Goal: Task Accomplishment & Management: Contribute content

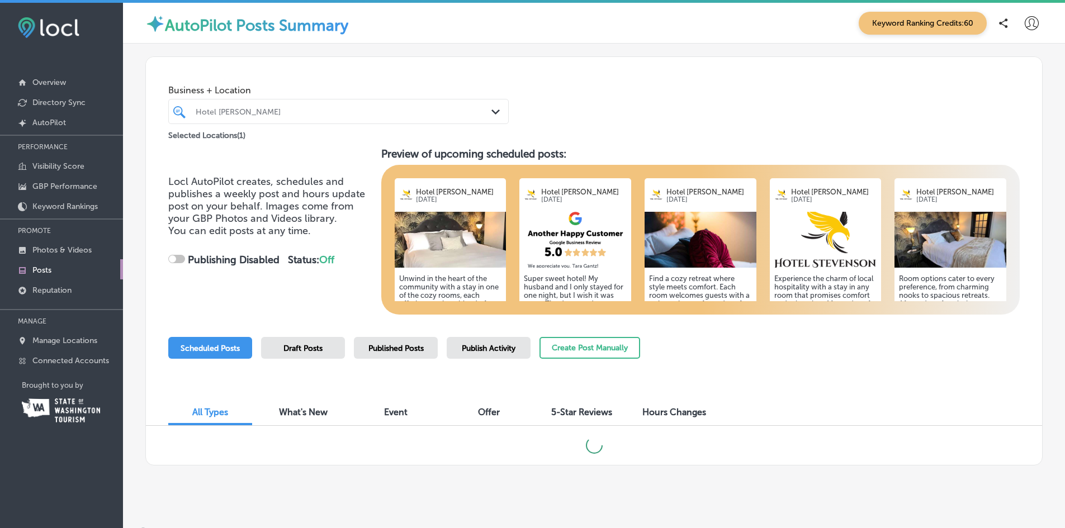
click at [455, 245] on img at bounding box center [451, 240] width 112 height 56
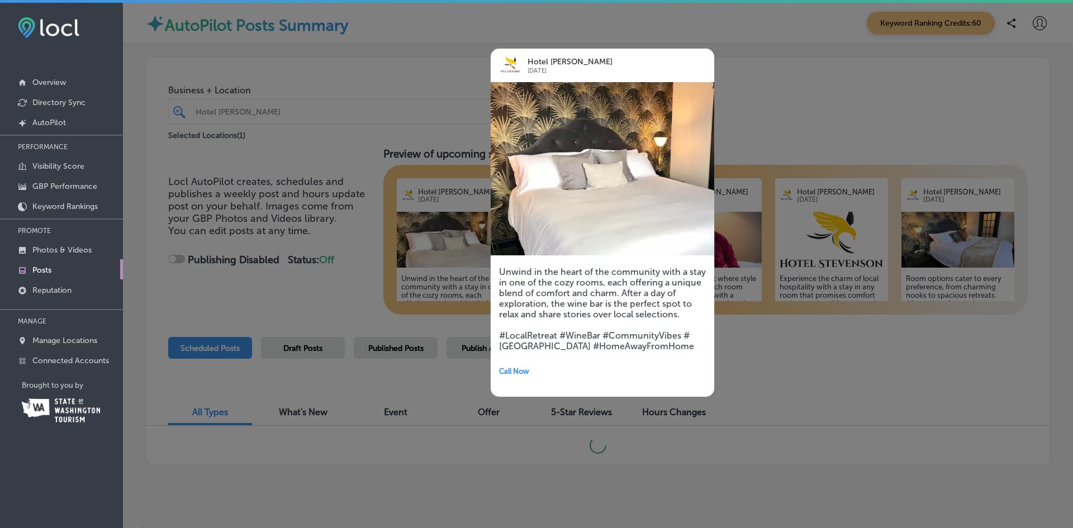
click at [429, 241] on div at bounding box center [536, 264] width 1073 height 528
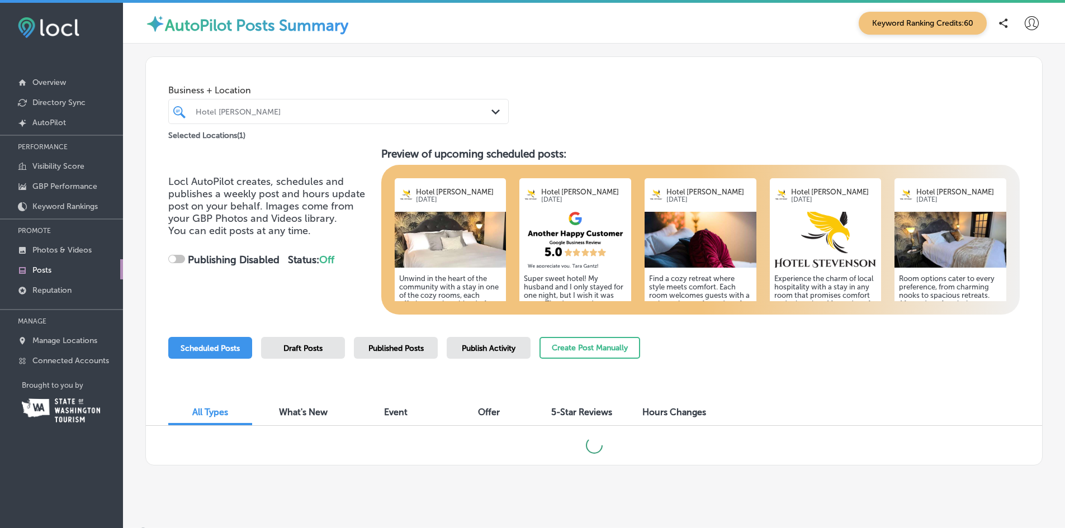
checkbox input "true"
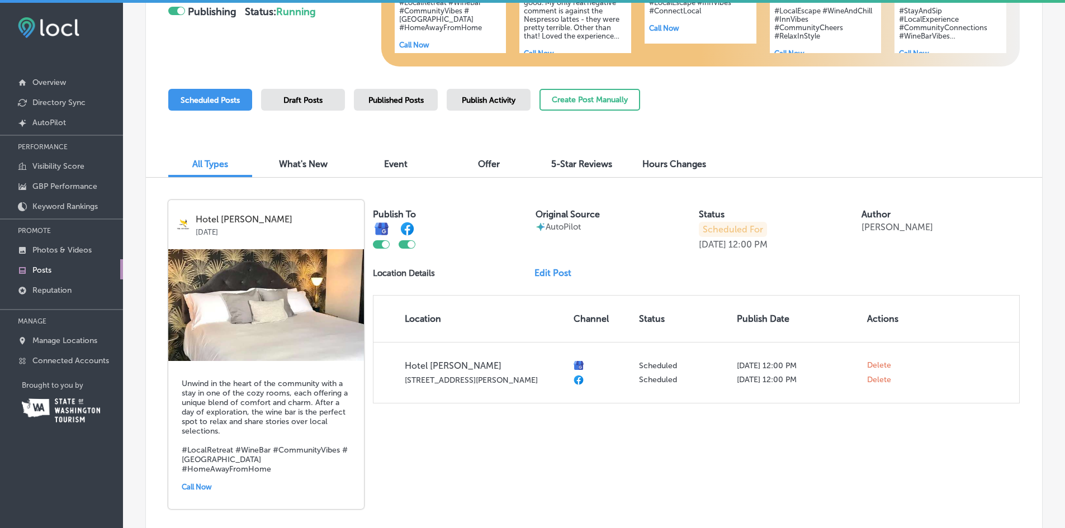
scroll to position [224, 0]
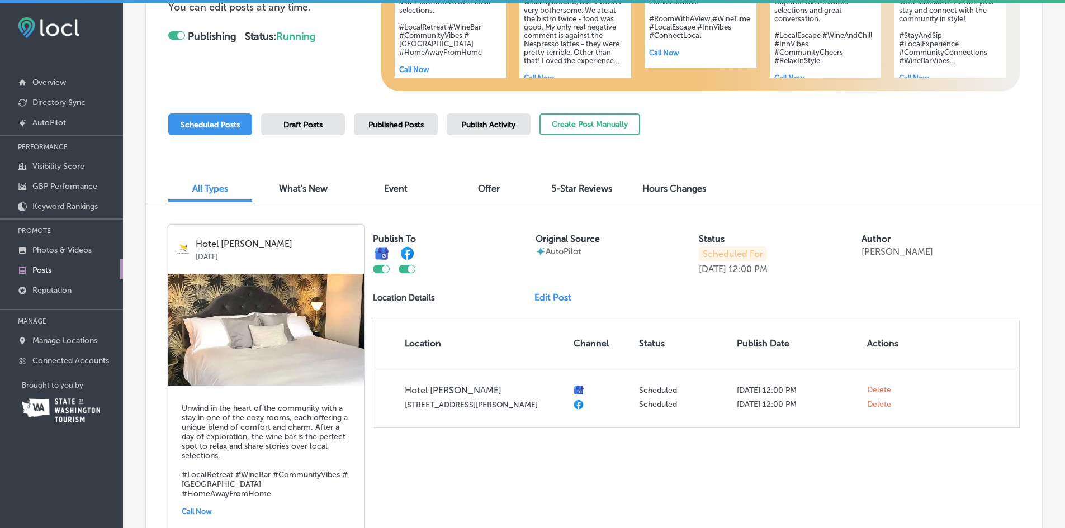
click at [542, 296] on link "Edit Post" at bounding box center [557, 297] width 46 height 11
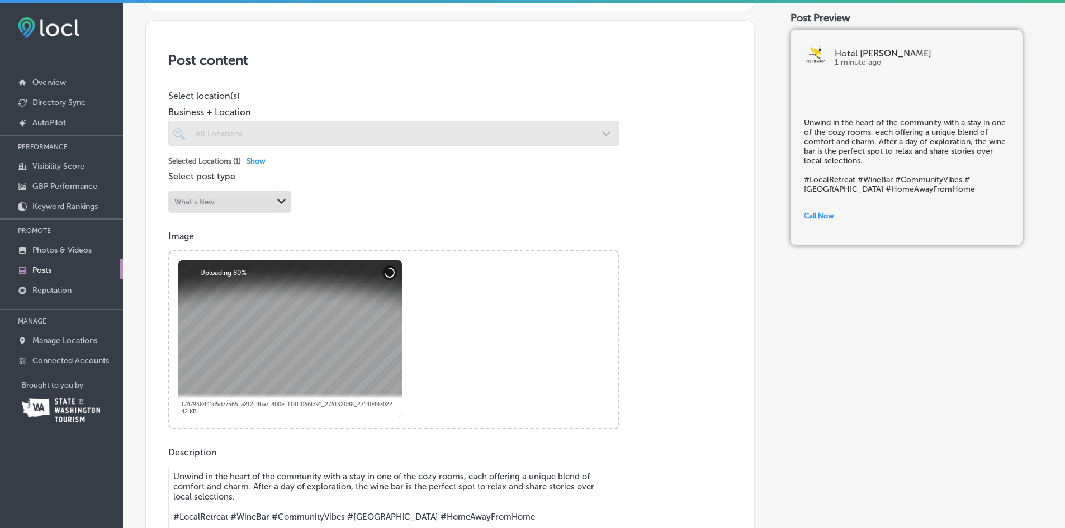
scroll to position [279, 0]
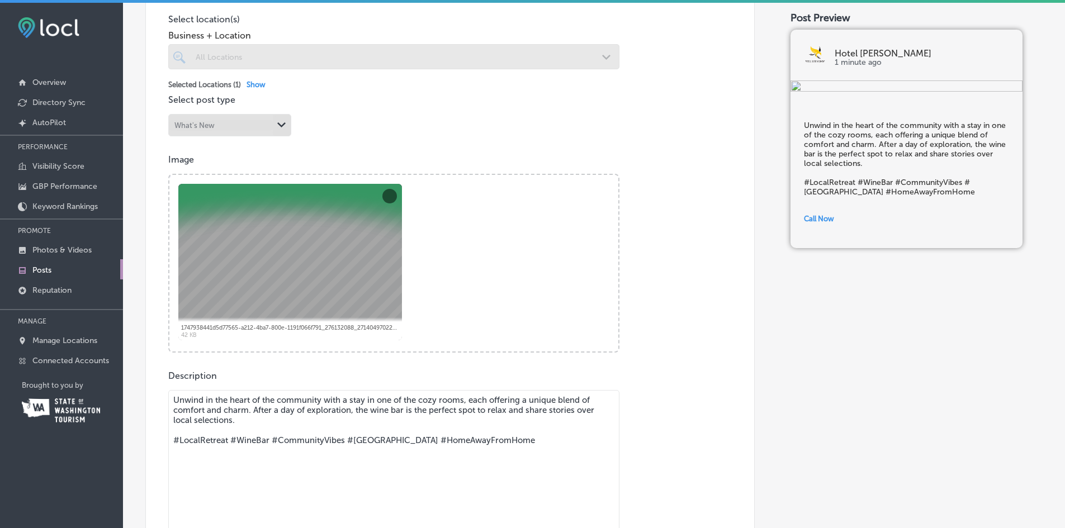
click at [353, 258] on div at bounding box center [290, 262] width 224 height 156
click at [387, 194] on button "Remove" at bounding box center [389, 196] width 15 height 15
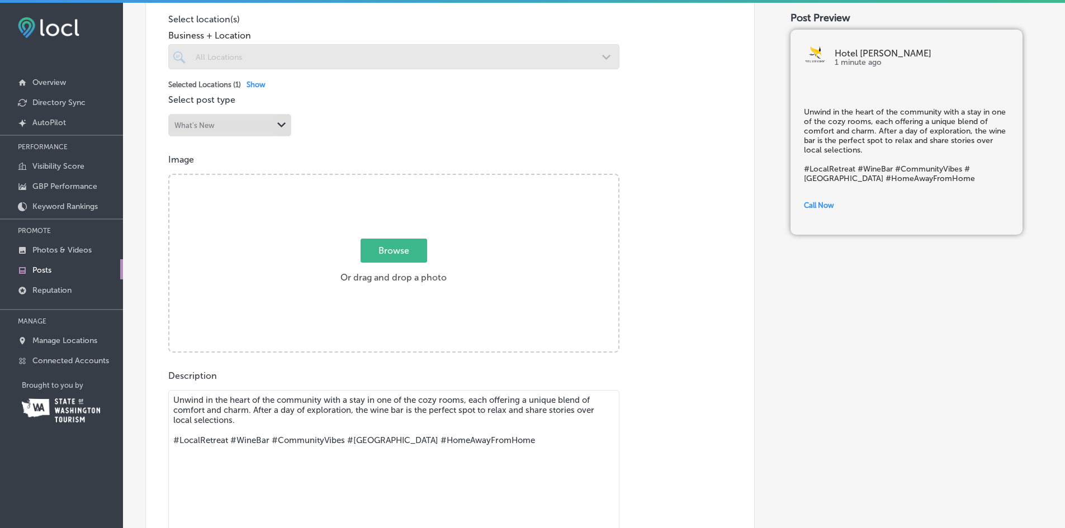
click at [393, 248] on span "Browse" at bounding box center [393, 251] width 67 height 24
click at [393, 178] on input "Browse Or drag and drop a photo" at bounding box center [393, 176] width 449 height 3
type input "C:\fakepath\Rm3 HS 202508-1007.jpg"
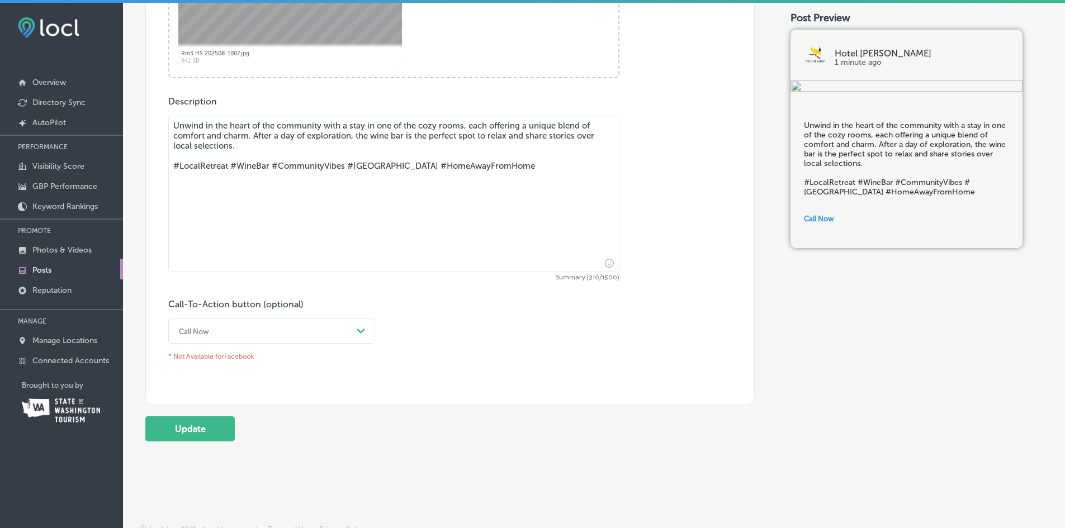
scroll to position [562, 0]
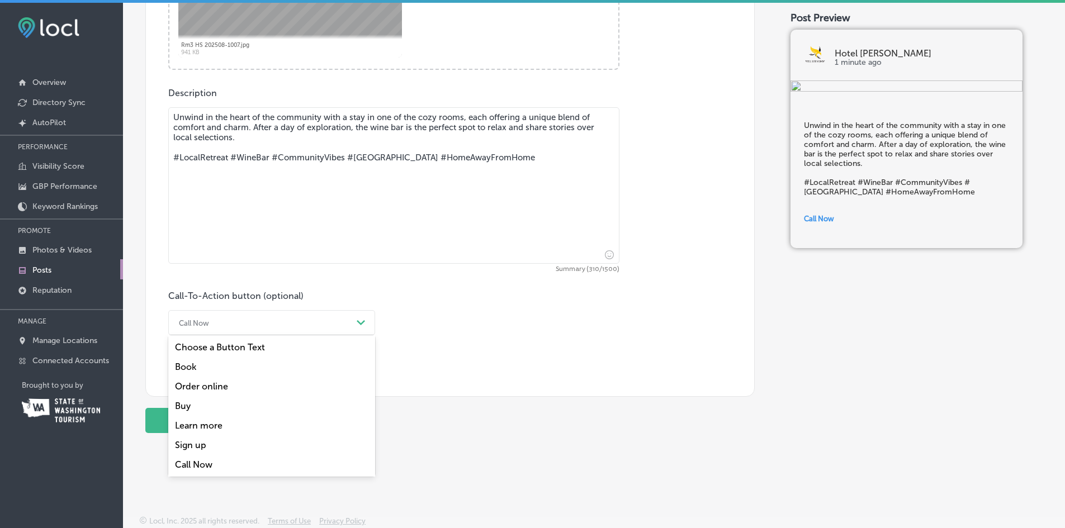
click at [236, 327] on div "Call Now" at bounding box center [262, 322] width 179 height 17
click at [194, 368] on div "Book" at bounding box center [271, 367] width 207 height 20
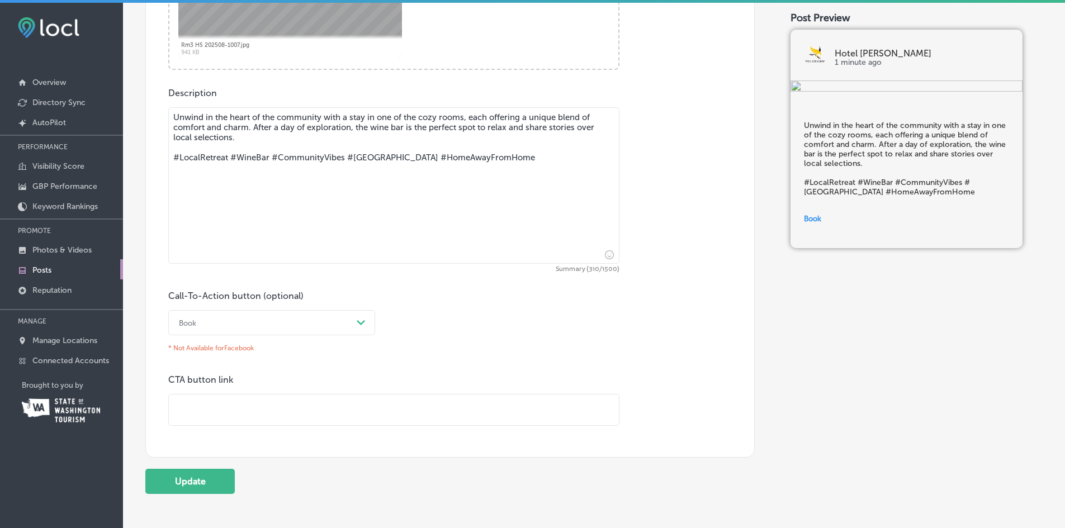
click at [179, 409] on input "text" at bounding box center [394, 410] width 450 height 31
type input "[URL][DOMAIN_NAME]"
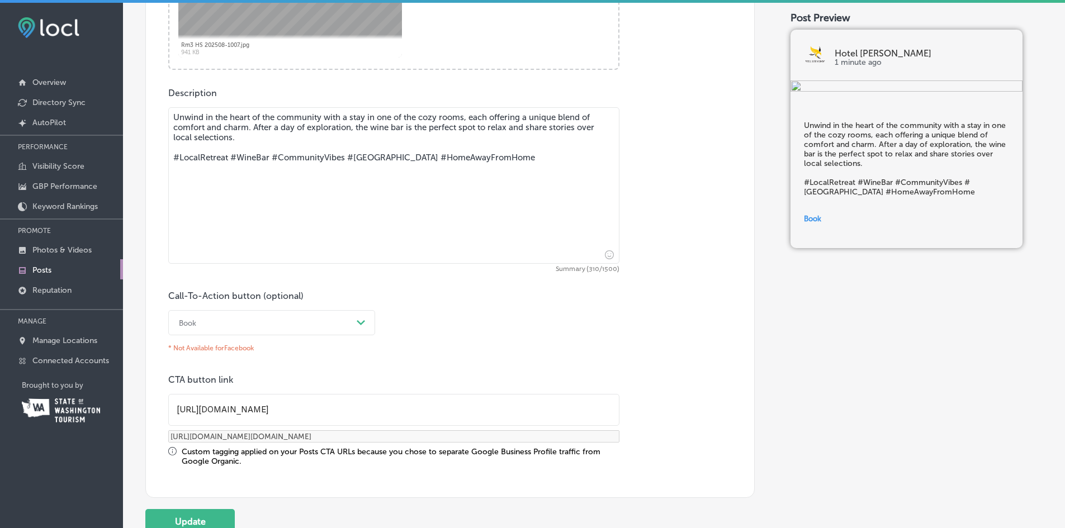
click at [188, 481] on div "Post content Select location(s) Business + Location All Locations Path Created …" at bounding box center [449, 79] width 609 height 837
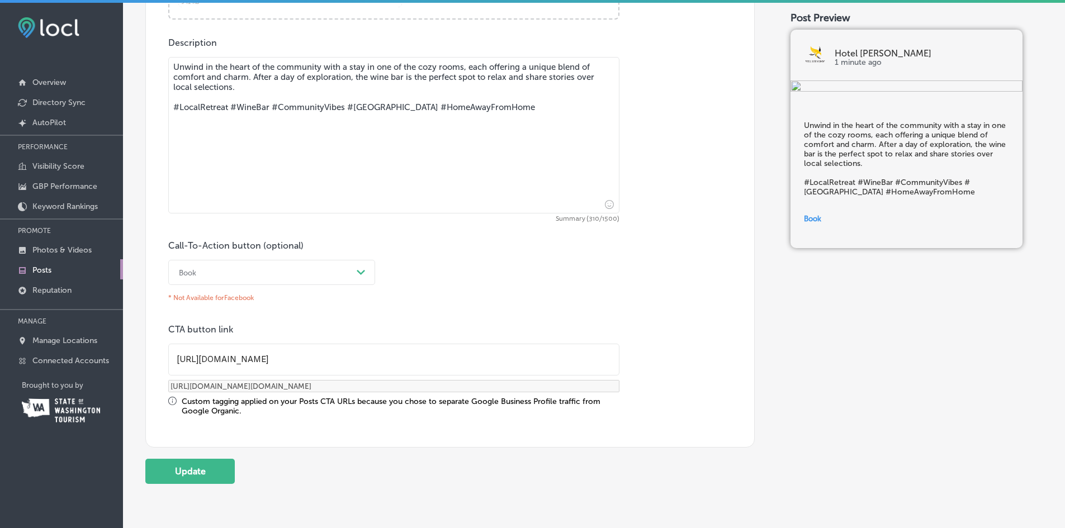
scroll to position [663, 0]
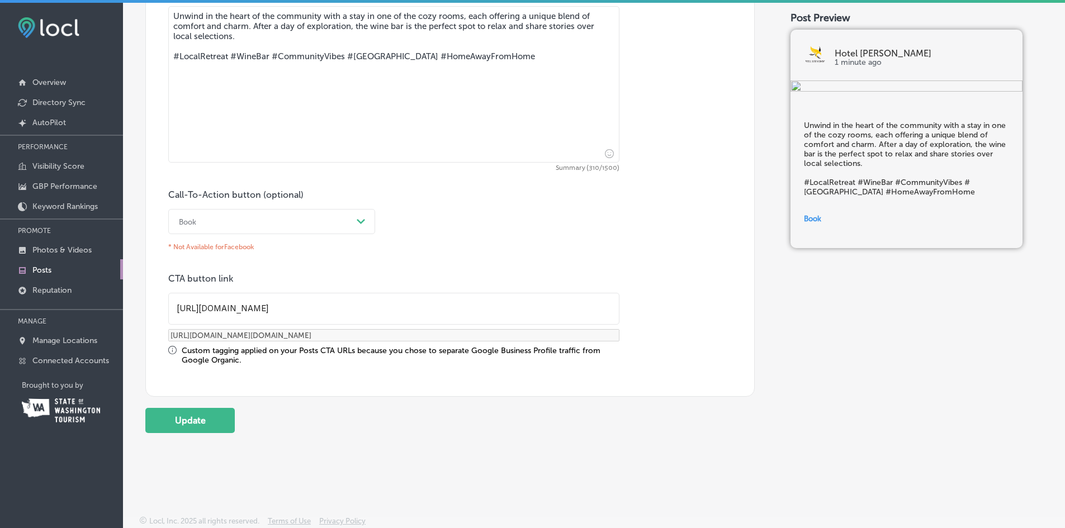
click at [197, 421] on button "Update" at bounding box center [189, 420] width 89 height 25
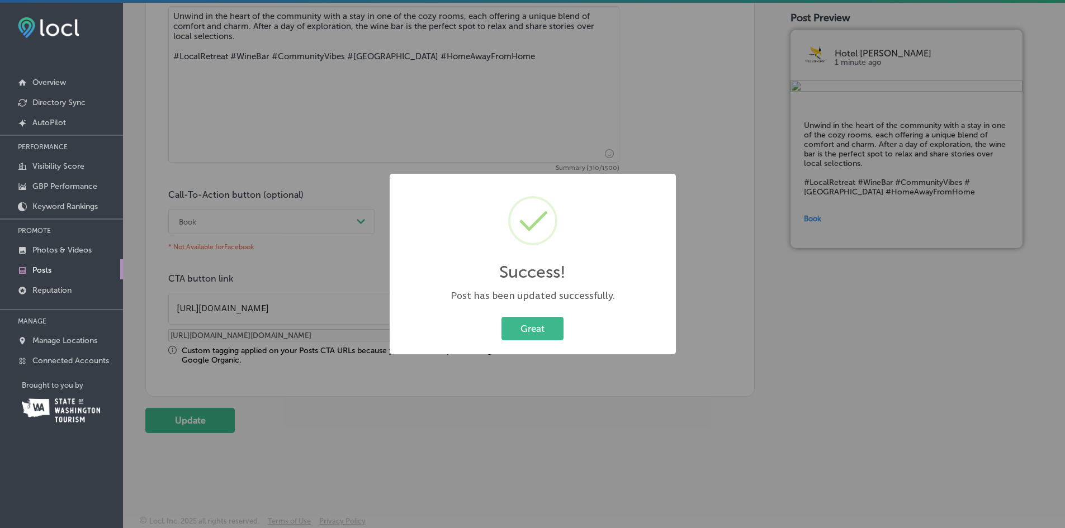
click at [519, 329] on button "Great" at bounding box center [532, 328] width 62 height 23
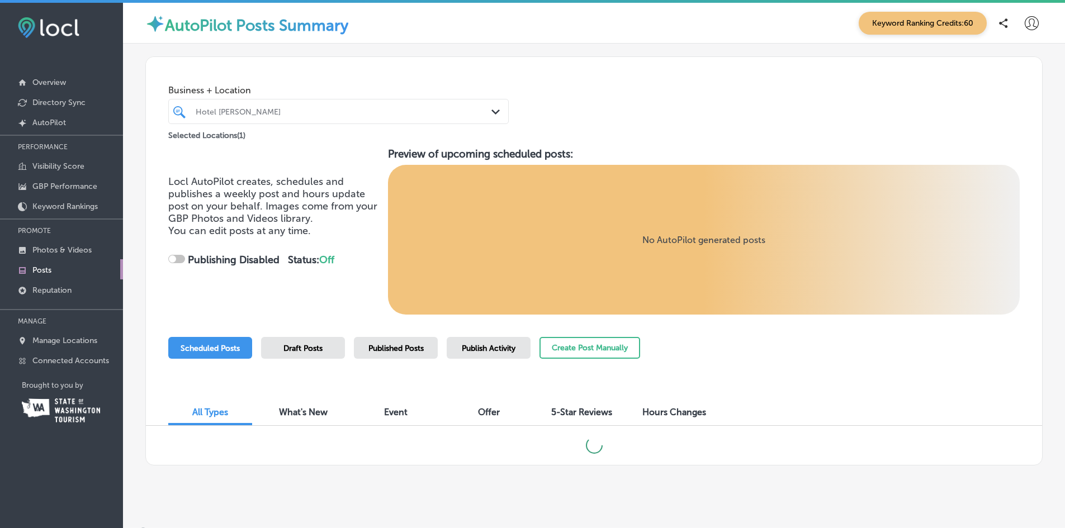
checkbox input "true"
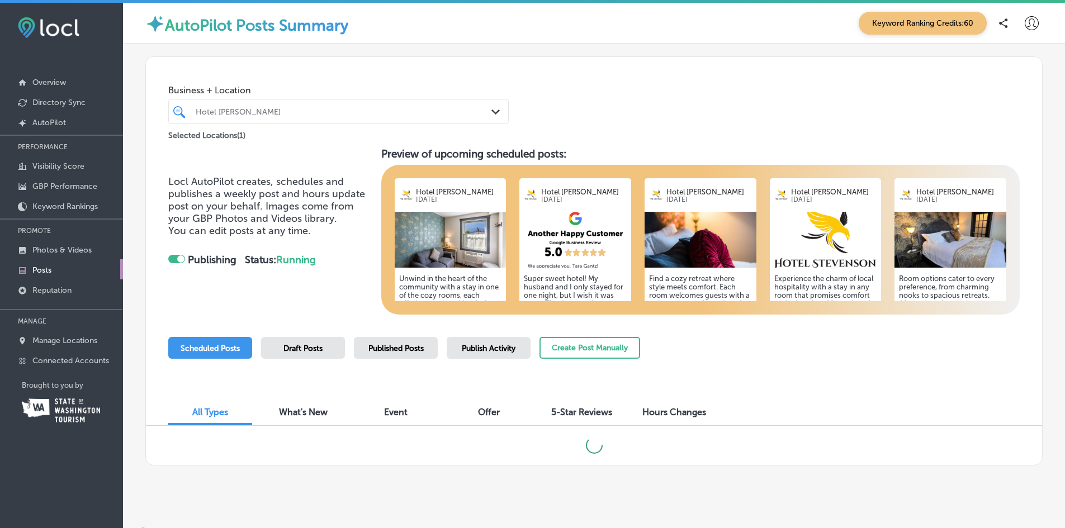
click at [416, 282] on h5 "Unwind in the heart of the community with a stay in one of the cozy rooms, each…" at bounding box center [450, 332] width 103 height 117
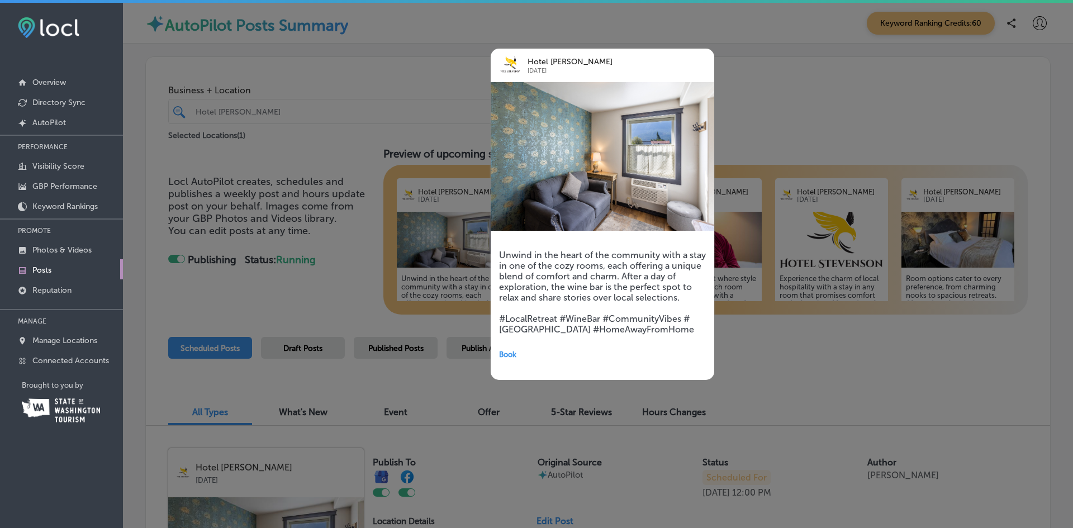
click at [511, 354] on span "Book" at bounding box center [507, 354] width 17 height 8
click at [401, 69] on div at bounding box center [536, 264] width 1073 height 528
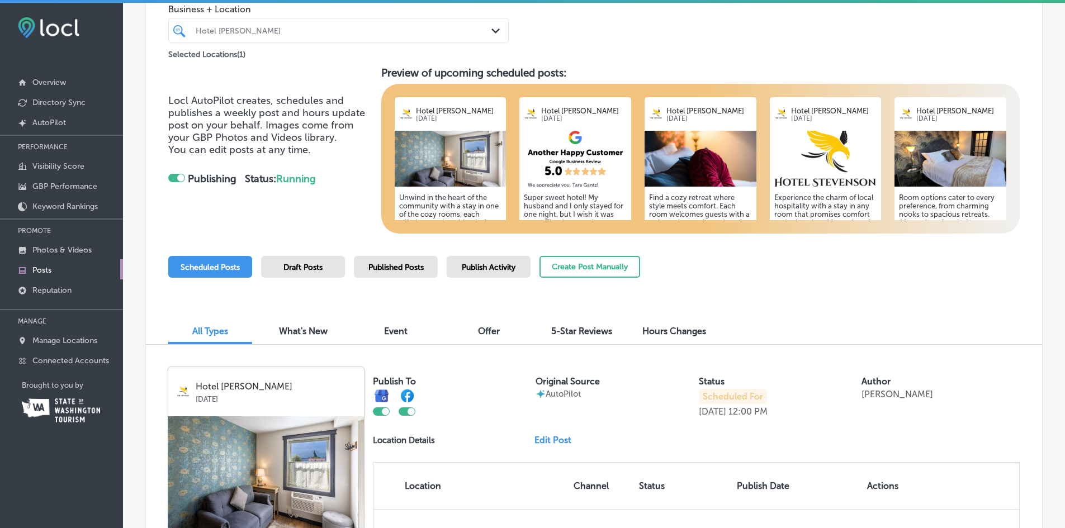
scroll to position [56, 0]
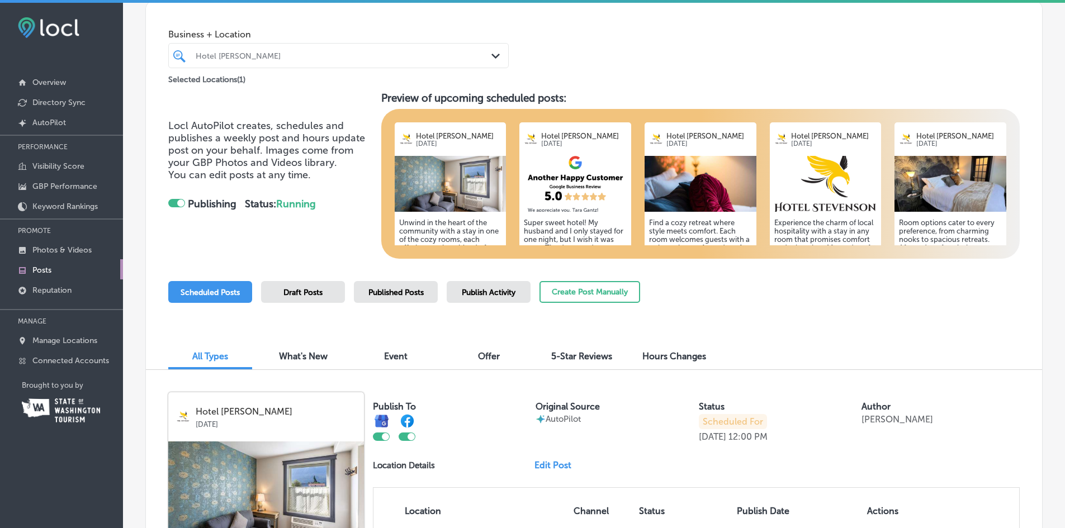
click at [439, 226] on h5 "Unwind in the heart of the community with a stay in one of the cozy rooms, each…" at bounding box center [450, 277] width 103 height 117
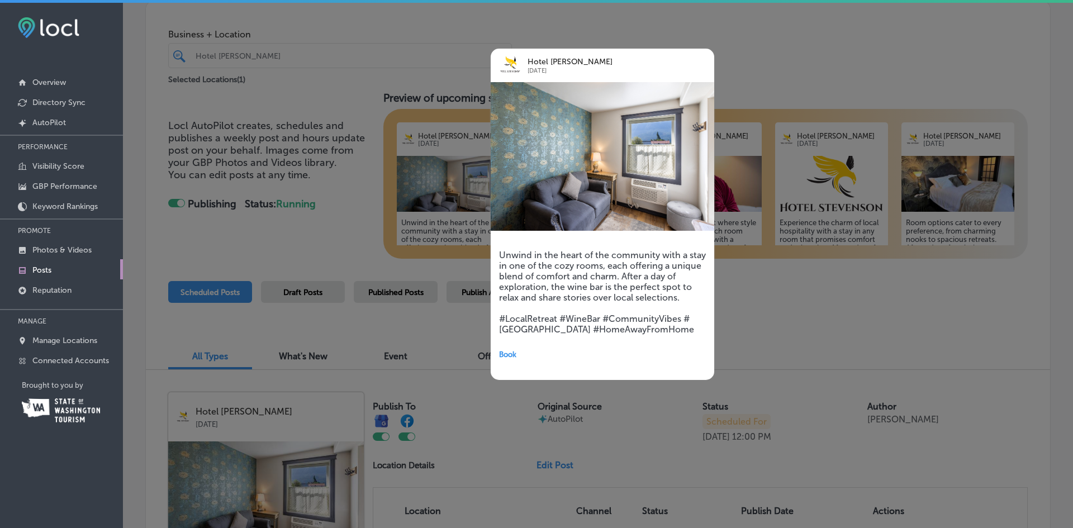
click at [439, 226] on div at bounding box center [536, 264] width 1073 height 528
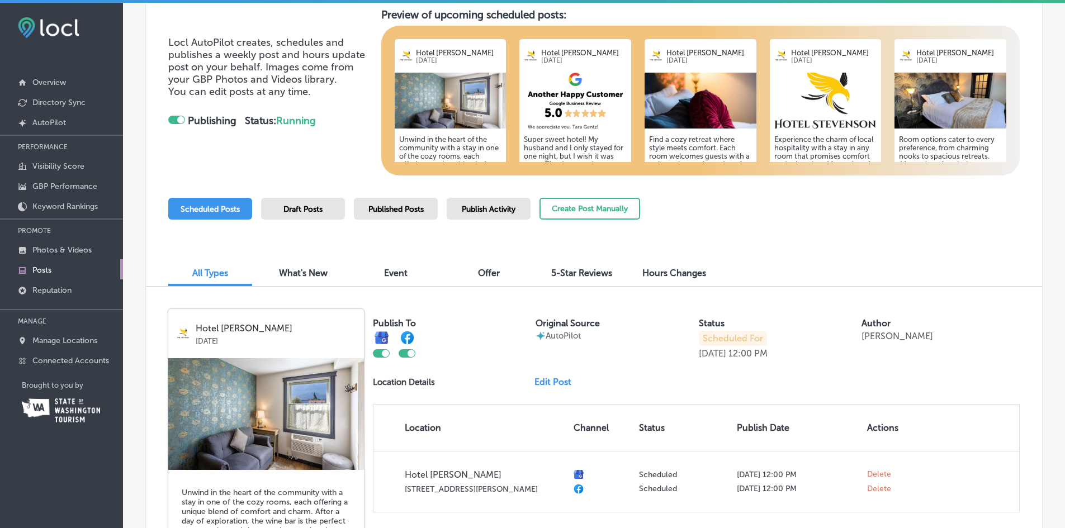
scroll to position [224, 0]
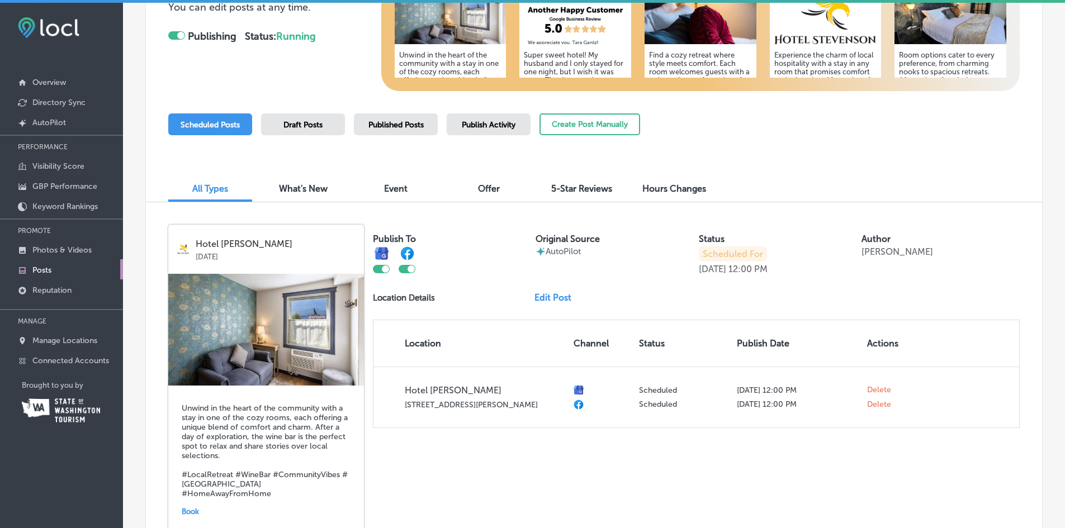
click at [543, 296] on link "Edit Post" at bounding box center [557, 297] width 46 height 11
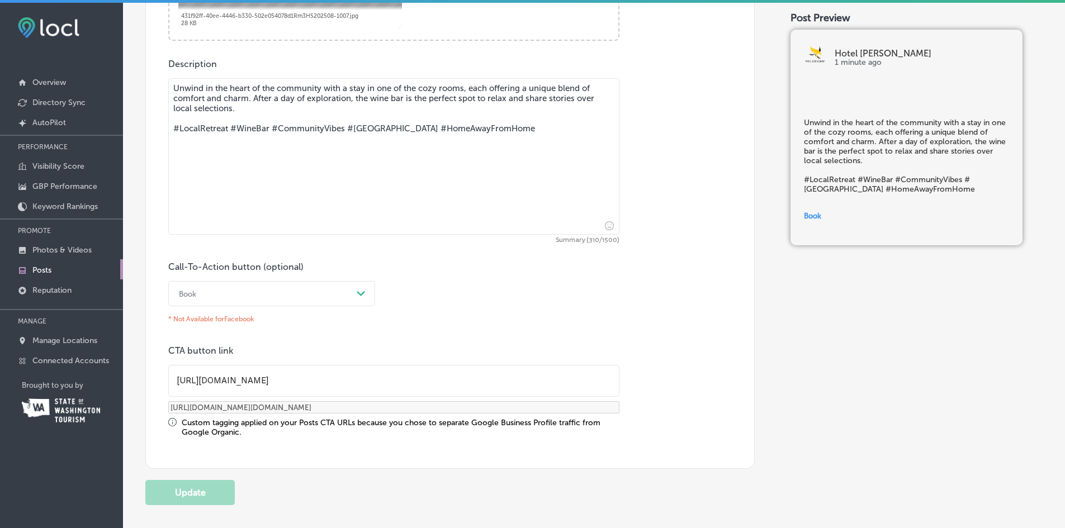
scroll to position [663, 0]
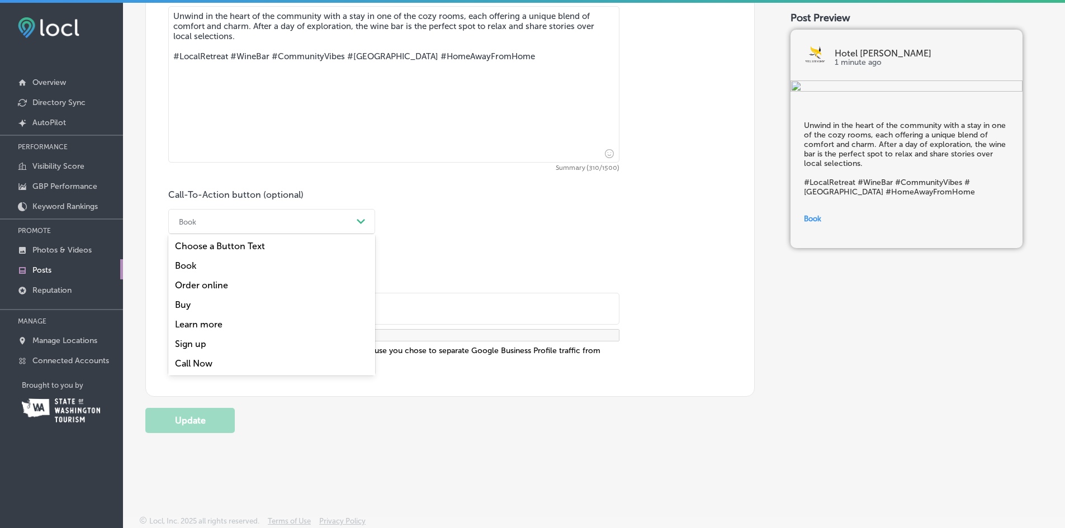
click at [335, 217] on div "Book" at bounding box center [262, 221] width 179 height 17
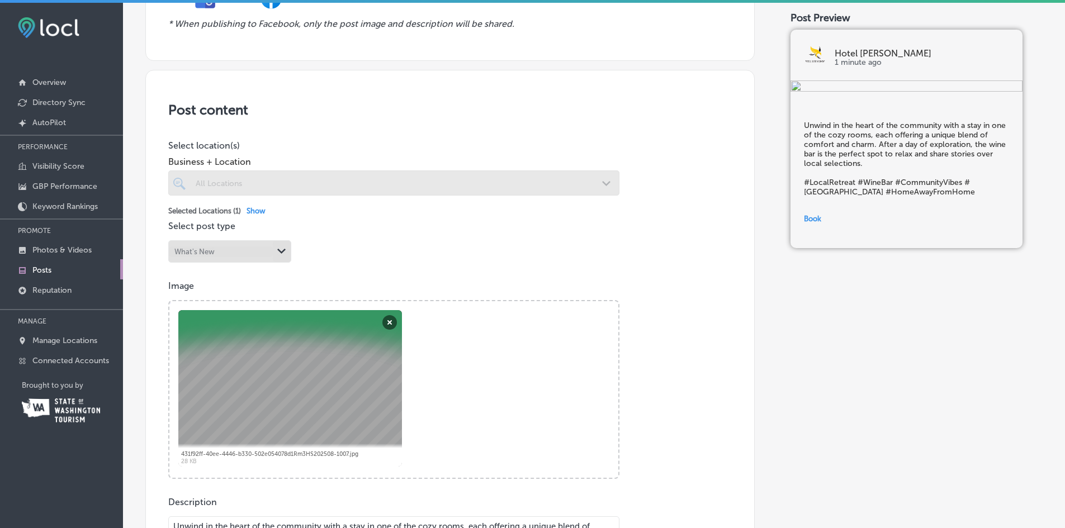
scroll to position [0, 0]
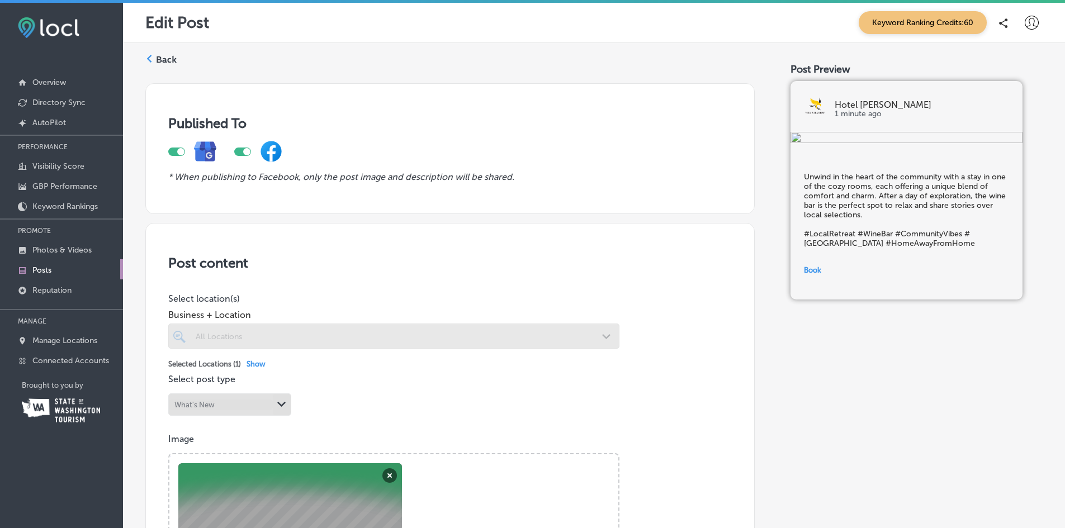
click at [164, 56] on label "Back" at bounding box center [166, 60] width 21 height 12
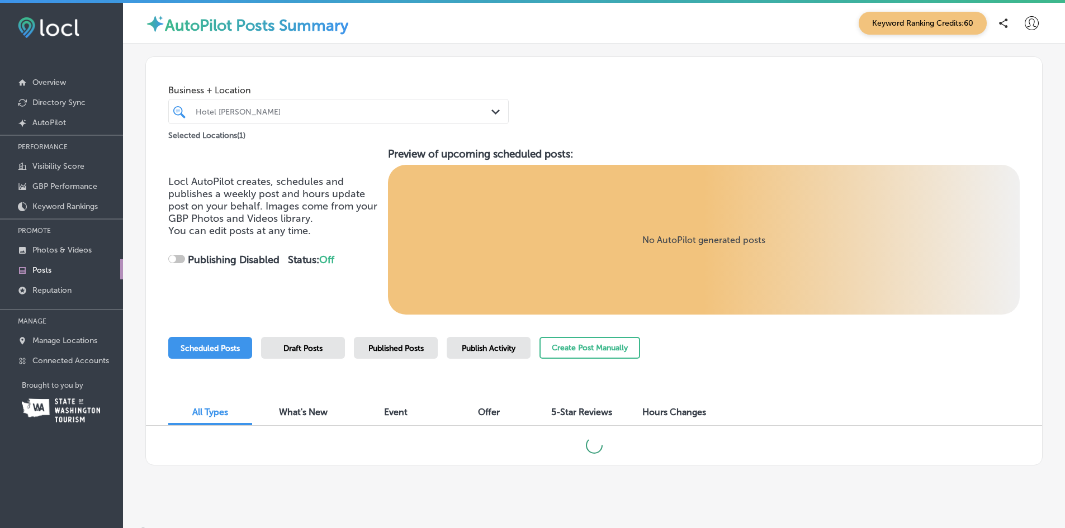
checkbox input "true"
